Goal: Check status

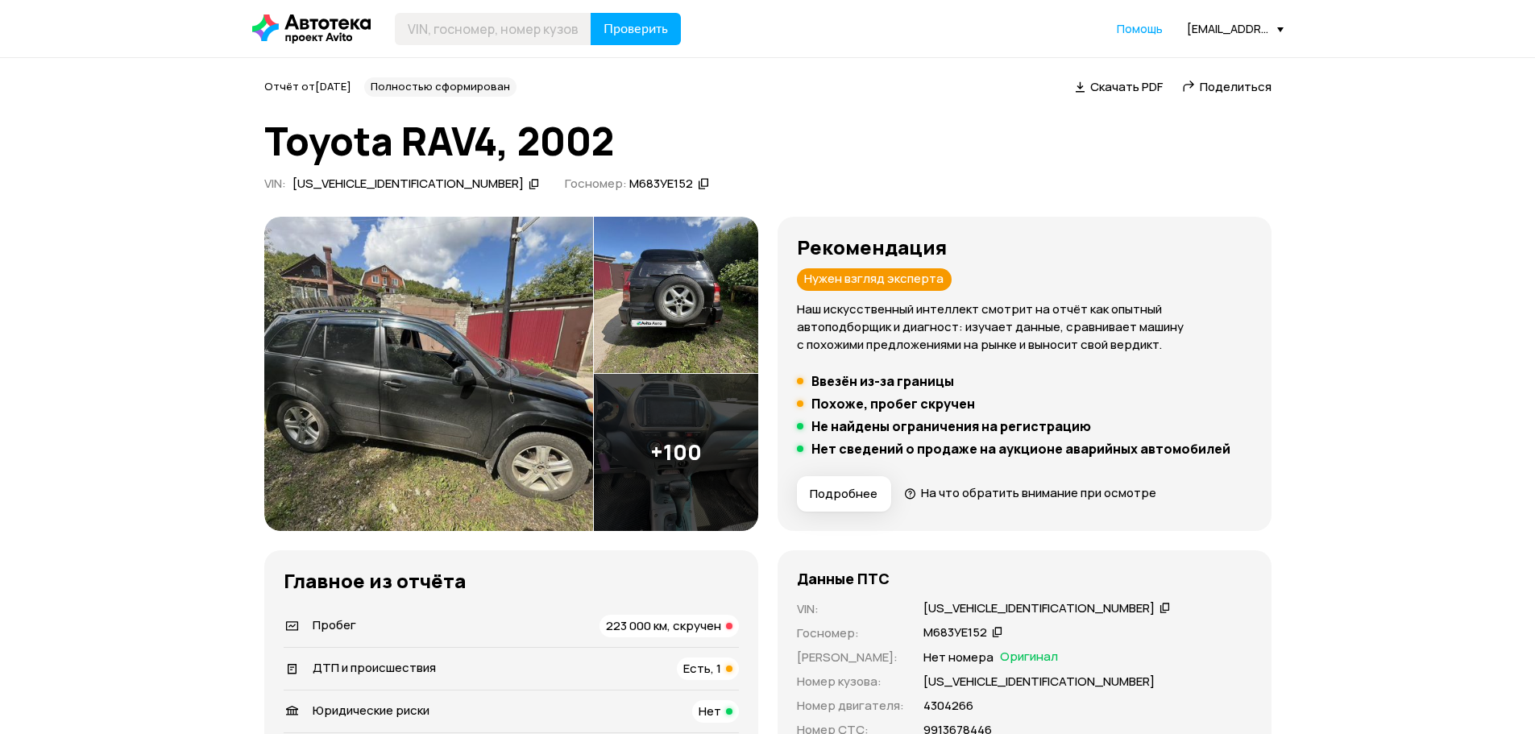
click at [1213, 78] on span "Поделиться" at bounding box center [1236, 86] width 72 height 17
click at [483, 30] on input "text" at bounding box center [493, 29] width 197 height 32
paste input "[VEHICLE_IDENTIFICATION_NUMBER]"
type input "[VEHICLE_IDENTIFICATION_NUMBER]"
click at [639, 26] on span "Проверить" at bounding box center [635, 29] width 64 height 13
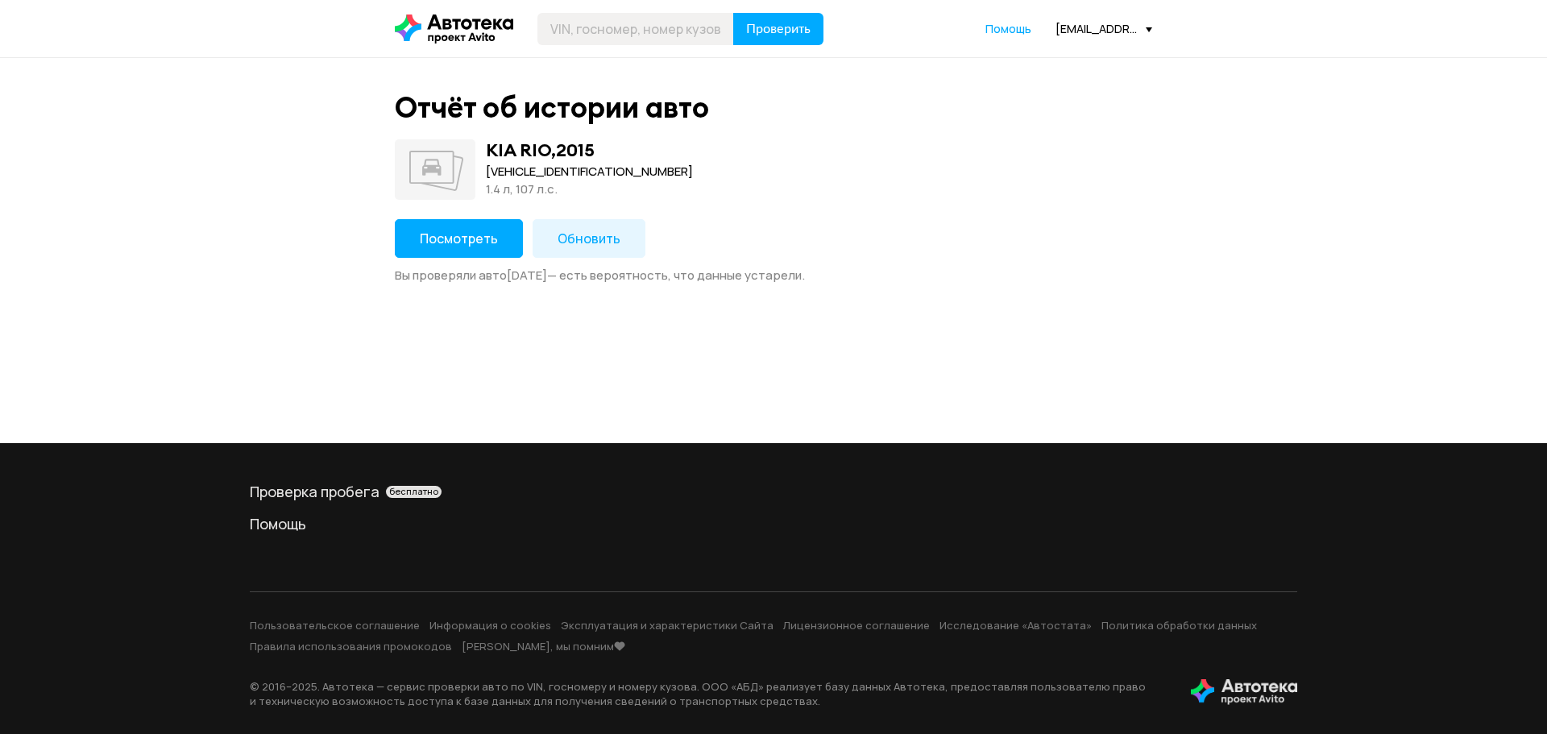
click at [487, 233] on span "Посмотреть" at bounding box center [459, 239] width 78 height 18
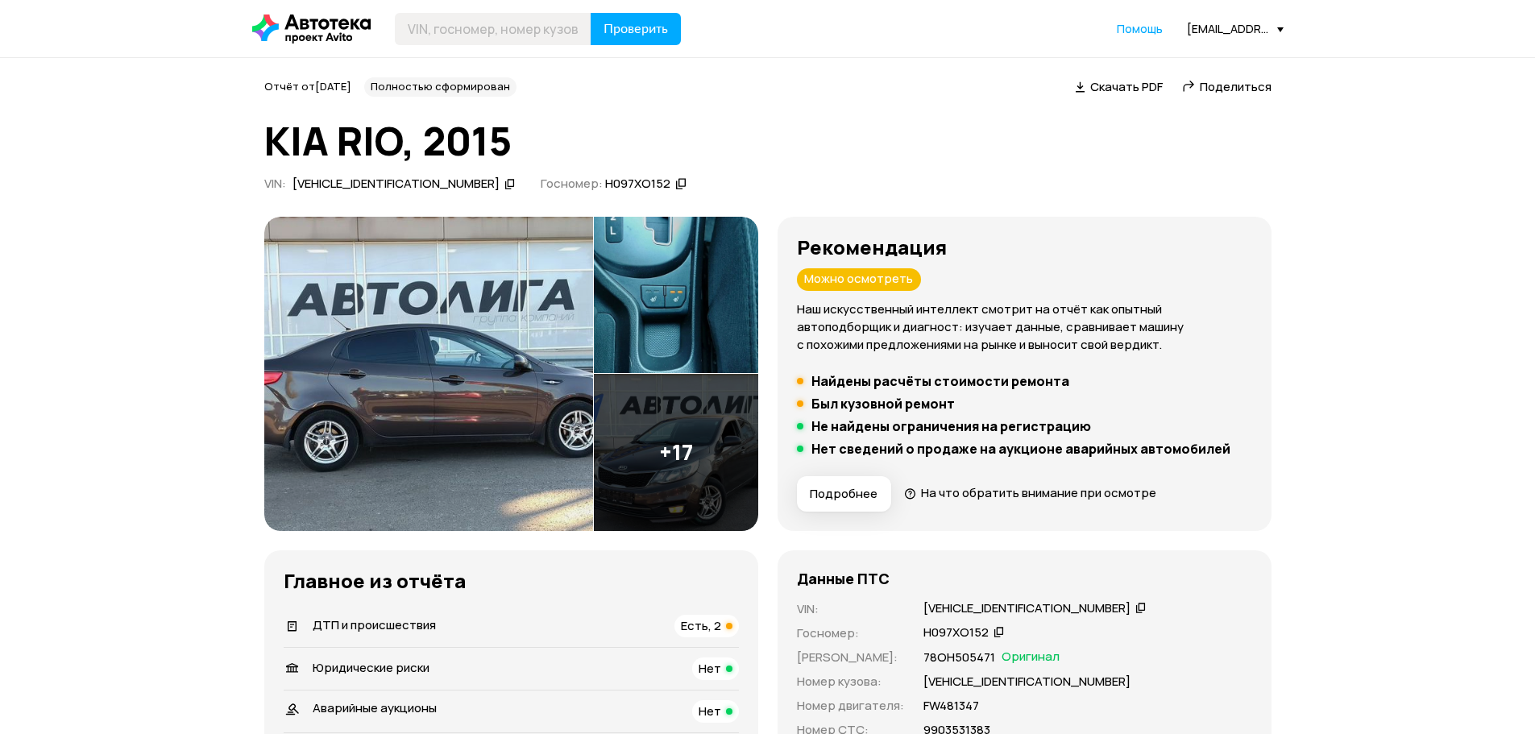
click at [1225, 90] on span "Поделиться" at bounding box center [1236, 86] width 72 height 17
